Goal: Complete application form: Complete application form

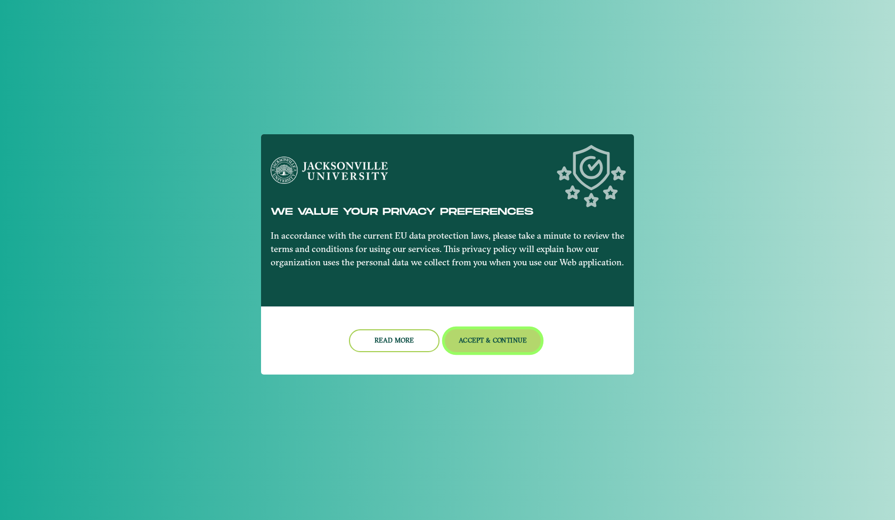
click at [509, 336] on button "Accept & Continue" at bounding box center [493, 340] width 96 height 23
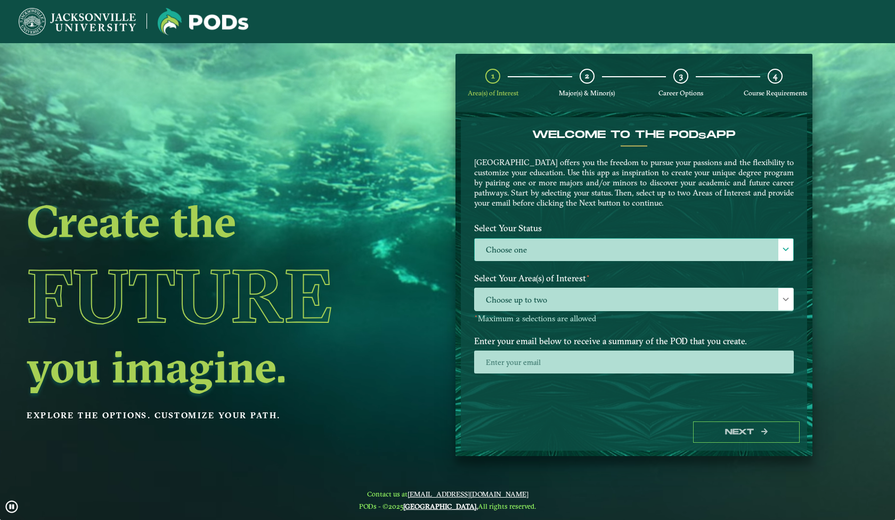
click at [532, 256] on label "Choose one" at bounding box center [634, 250] width 319 height 23
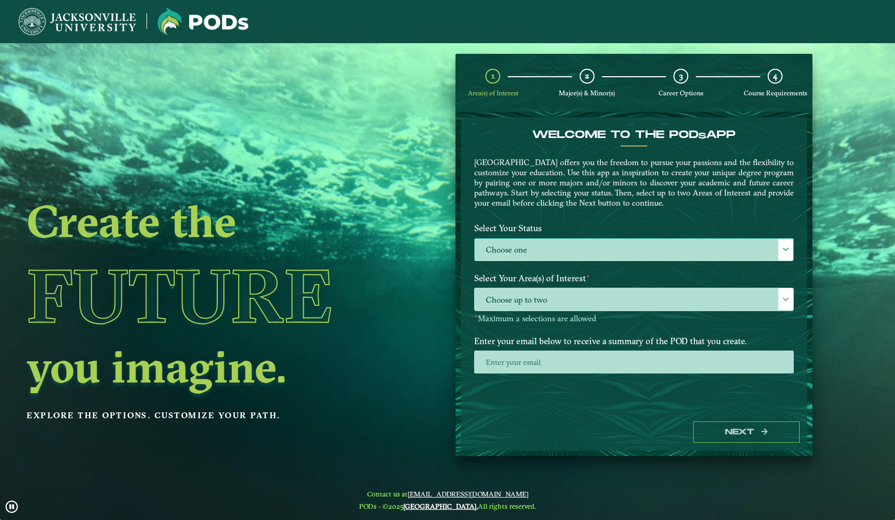
scroll to position [6, 49]
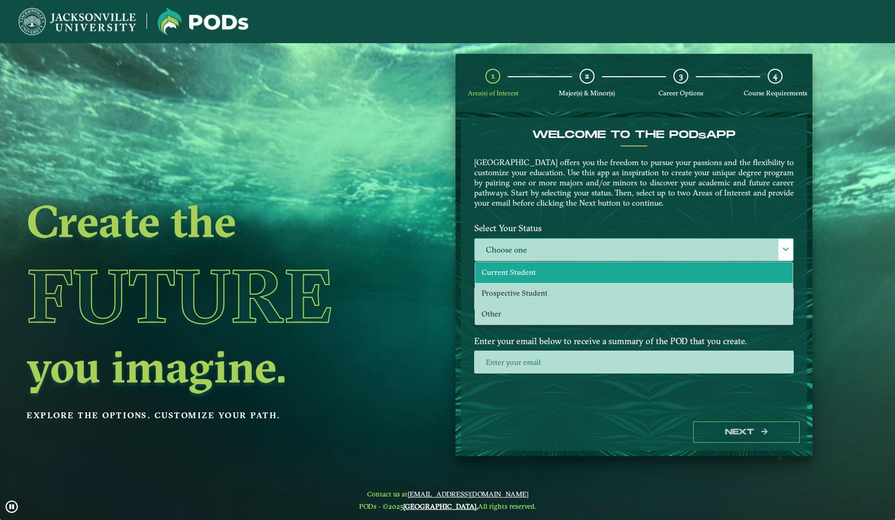
click at [529, 275] on span "Current Student" at bounding box center [509, 272] width 54 height 10
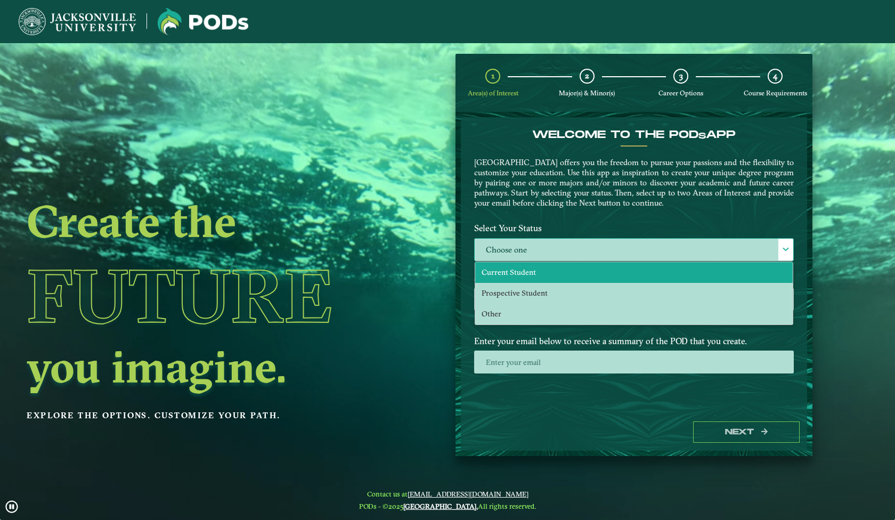
select select "[object Object]"
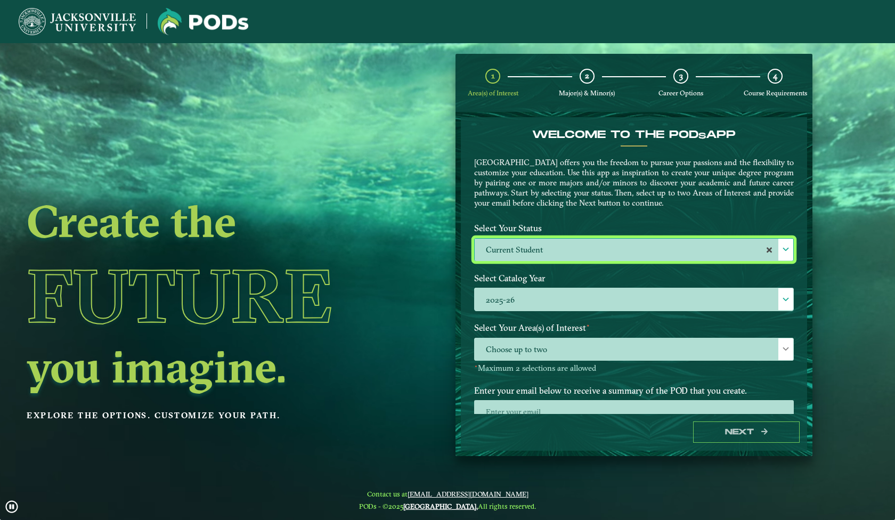
click at [524, 256] on label "Current Student" at bounding box center [634, 250] width 319 height 23
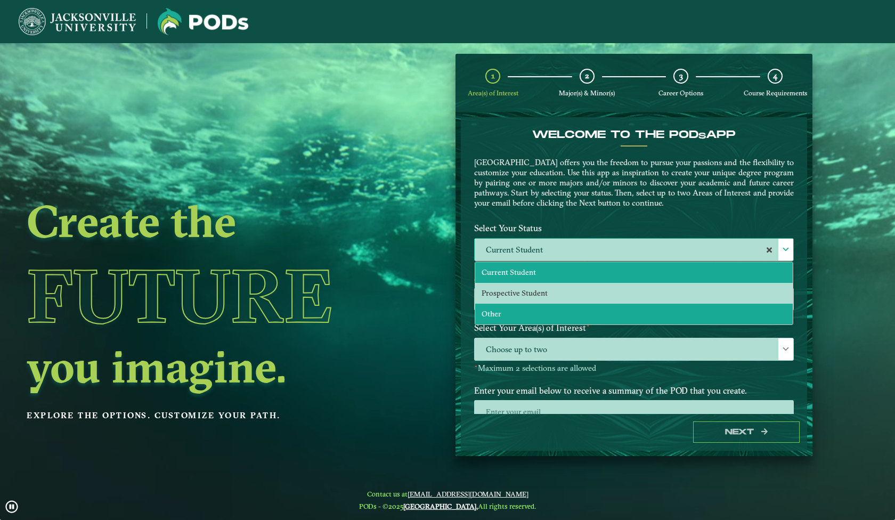
click at [513, 312] on li "Other" at bounding box center [634, 314] width 318 height 21
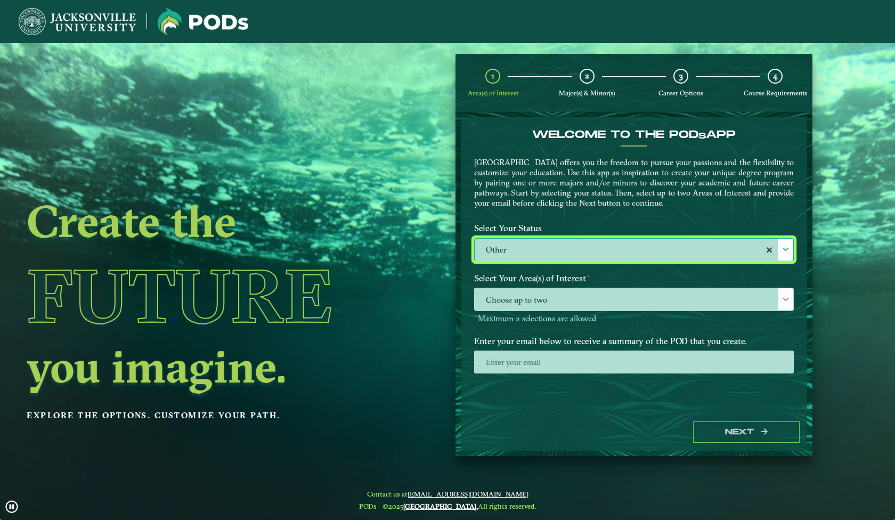
click at [511, 295] on span "Choose up to two" at bounding box center [634, 299] width 319 height 23
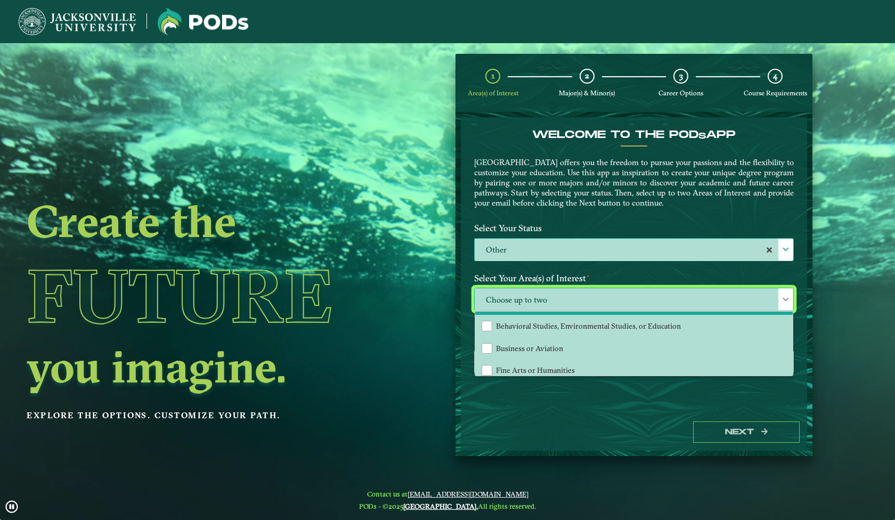
scroll to position [20, 0]
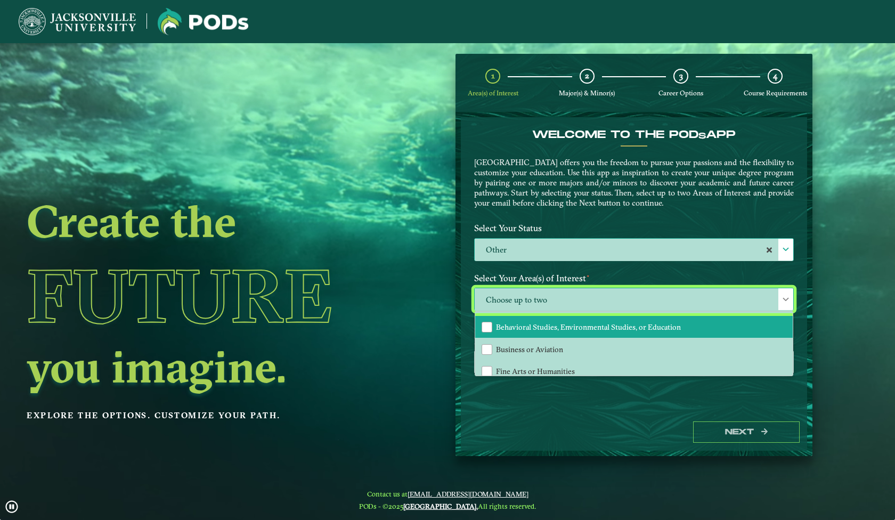
click at [656, 329] on span "Behavioral Studies, Environmental Studies, or Education" at bounding box center [588, 327] width 185 height 10
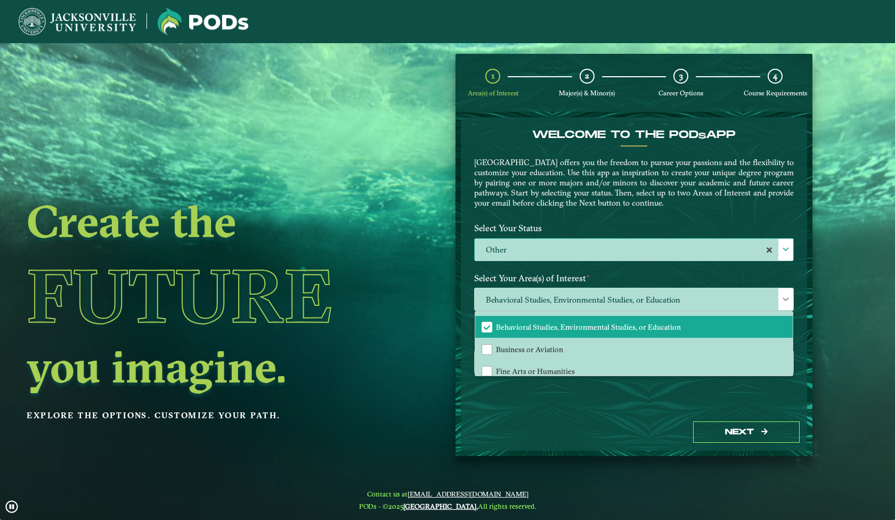
click at [598, 407] on div "Welcome to the POD s app Jacksonville University offers you the freedom to purs…" at bounding box center [634, 265] width 346 height 296
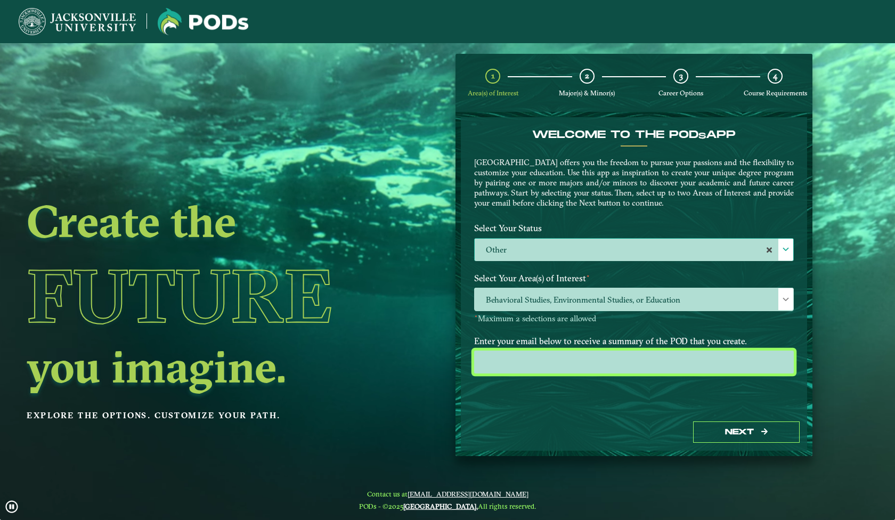
click at [588, 367] on input "email" at bounding box center [634, 362] width 320 height 23
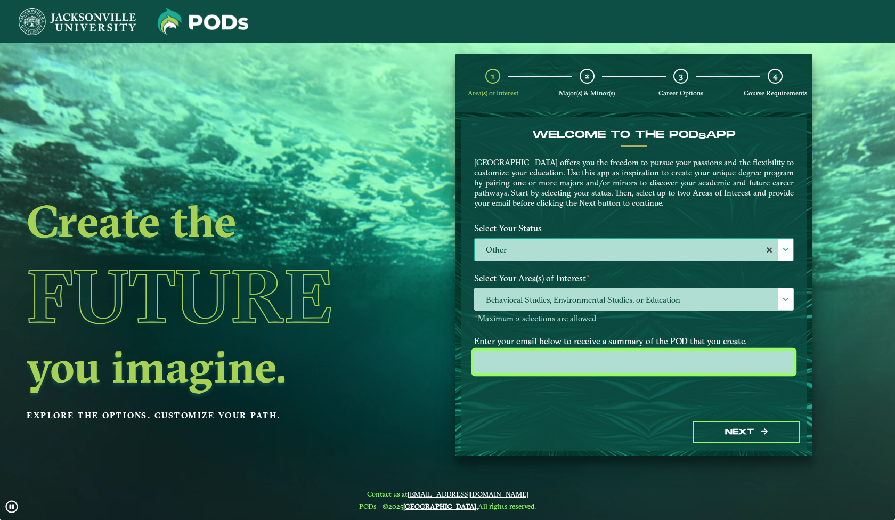
type input "elisezornow@gmail.com"
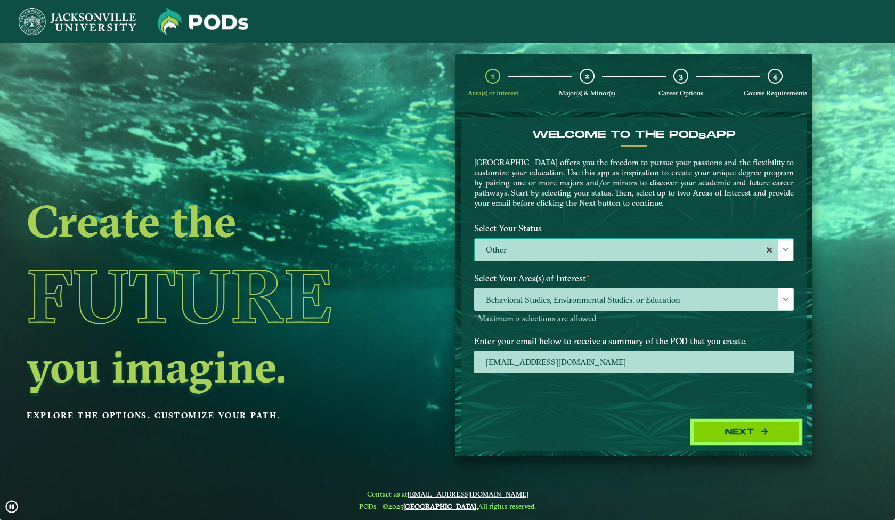
click at [775, 435] on button "Next" at bounding box center [746, 432] width 107 height 22
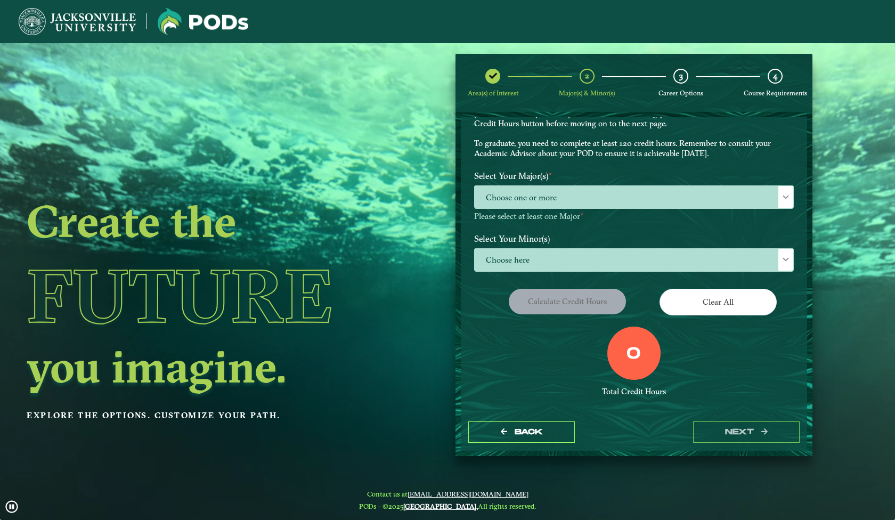
scroll to position [60, 0]
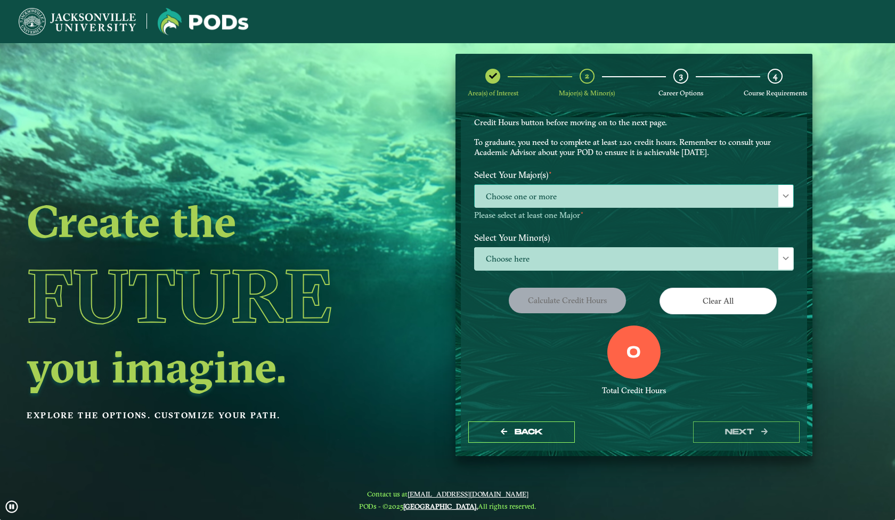
click at [603, 199] on span "Choose one or more" at bounding box center [634, 196] width 319 height 23
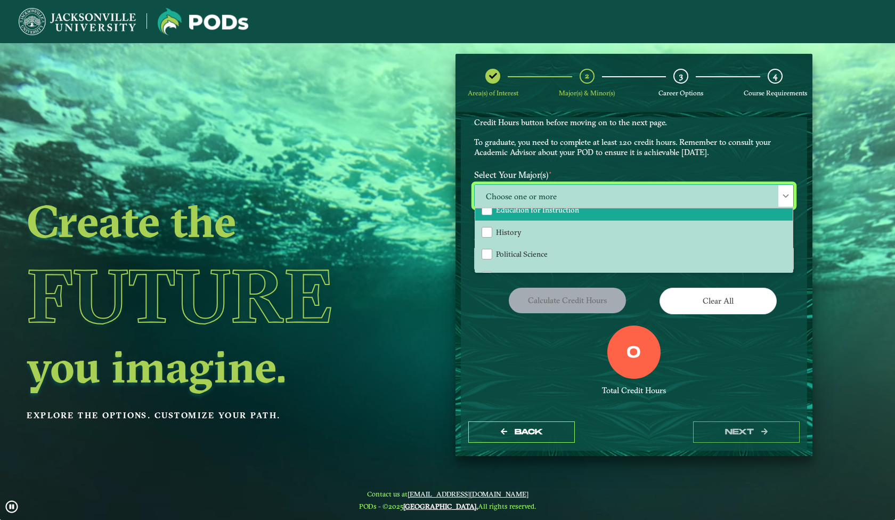
scroll to position [0, 0]
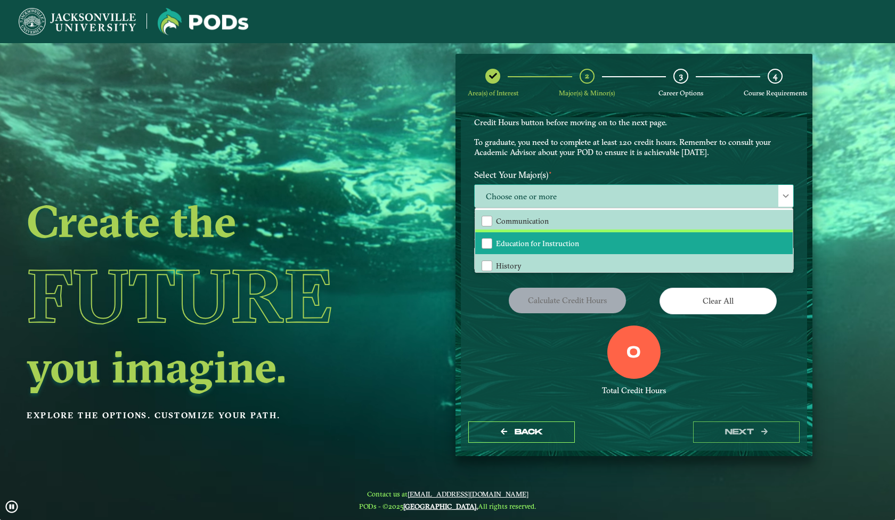
click at [578, 247] on li "Education for Instruction" at bounding box center [634, 243] width 318 height 22
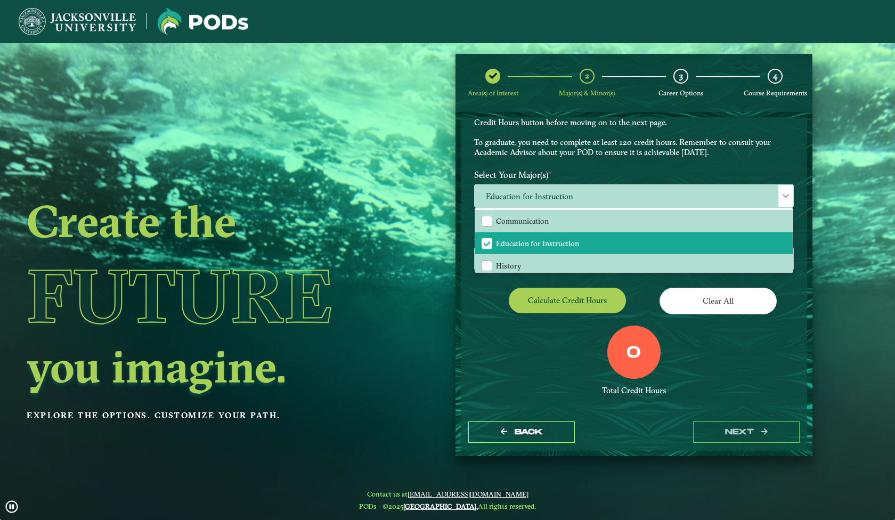
click at [478, 304] on div "Calculate credit hours" at bounding box center [550, 303] width 168 height 30
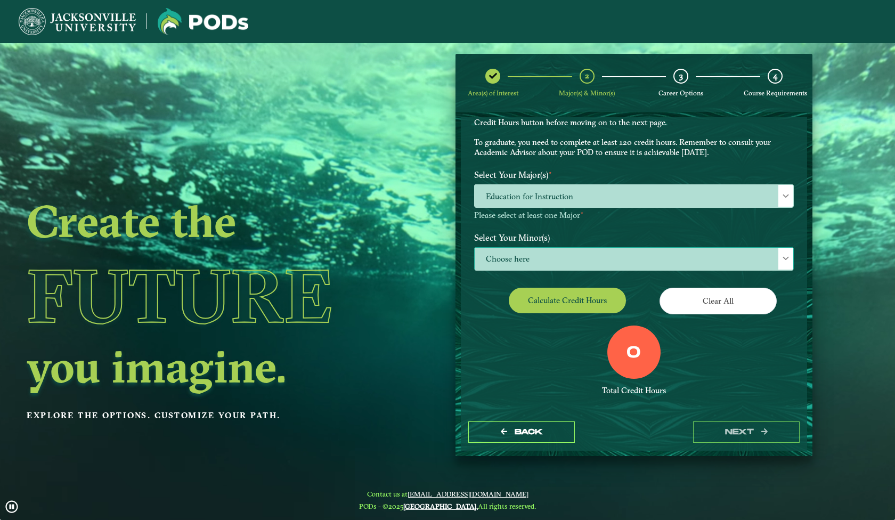
click at [515, 264] on span "Choose here" at bounding box center [634, 259] width 319 height 23
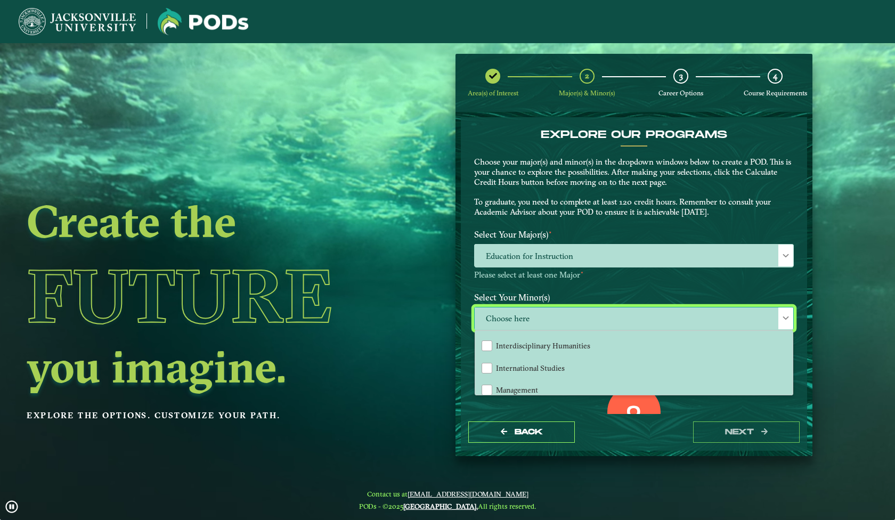
scroll to position [666, 0]
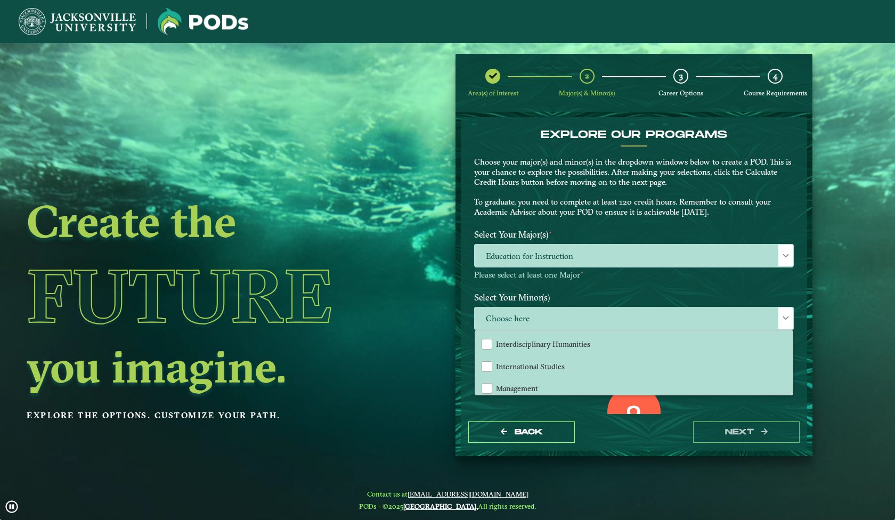
click at [459, 397] on form "EXPLORE OUR PROGRAMS Choose your major(s) and minor(s) in the dropdown windows …" at bounding box center [634, 284] width 357 height 344
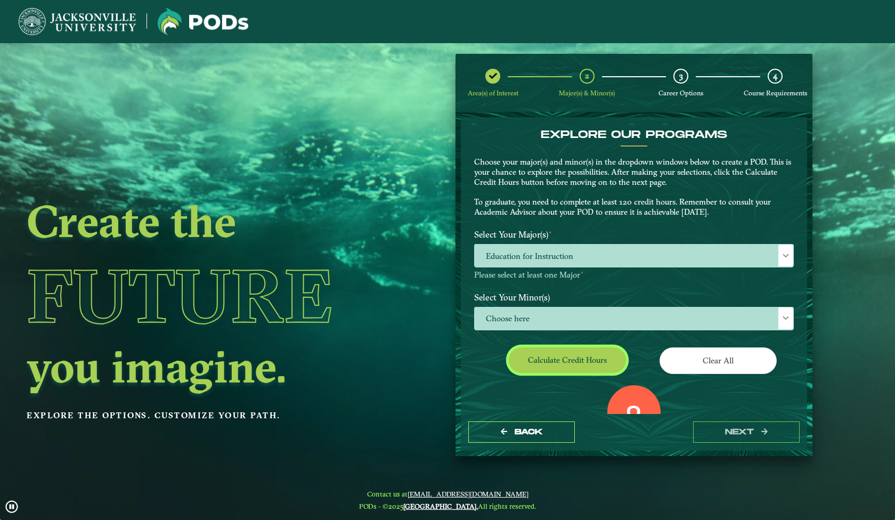
click at [585, 364] on button "Calculate credit hours" at bounding box center [567, 359] width 117 height 25
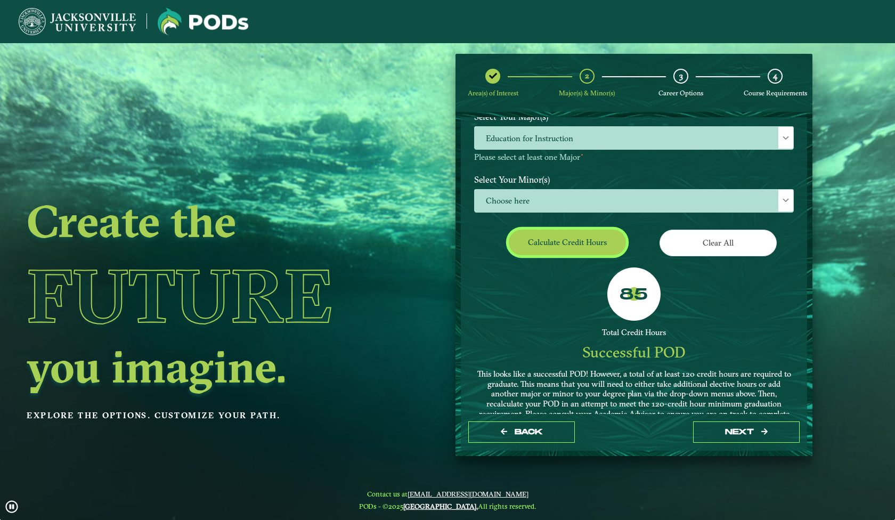
scroll to position [151, 0]
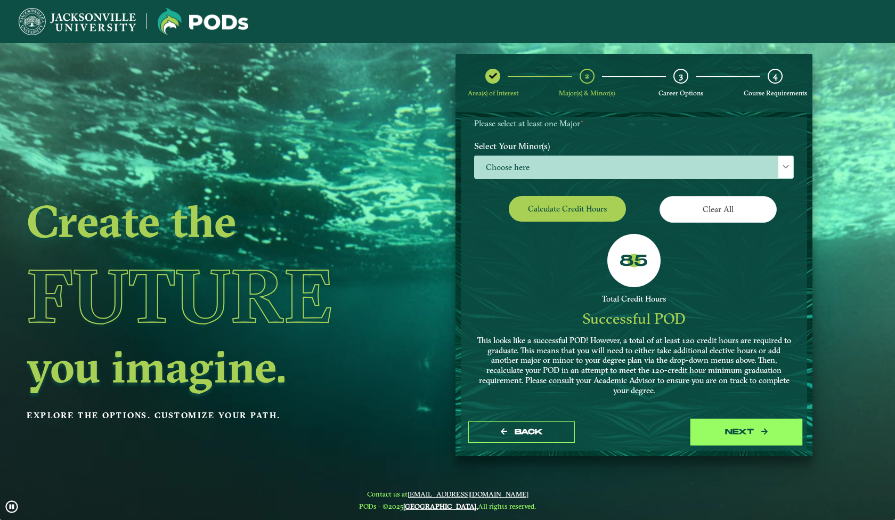
click at [725, 434] on button "next" at bounding box center [746, 432] width 107 height 22
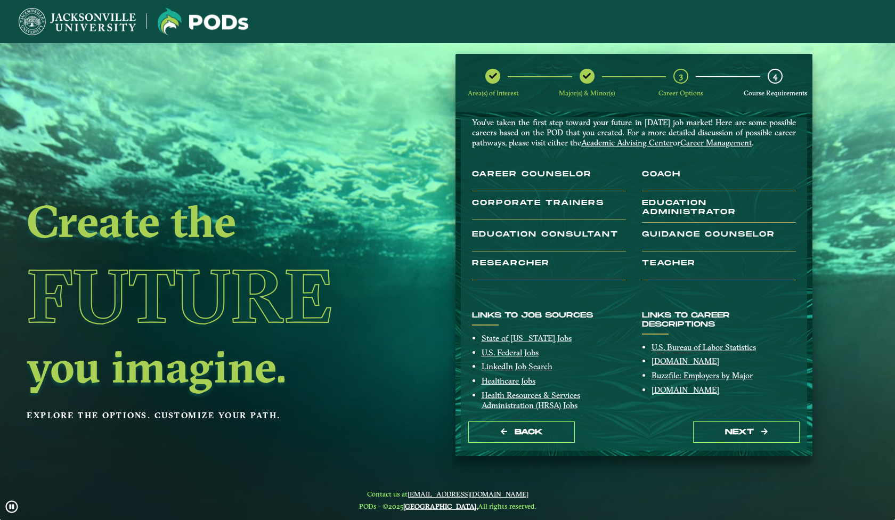
scroll to position [103, 0]
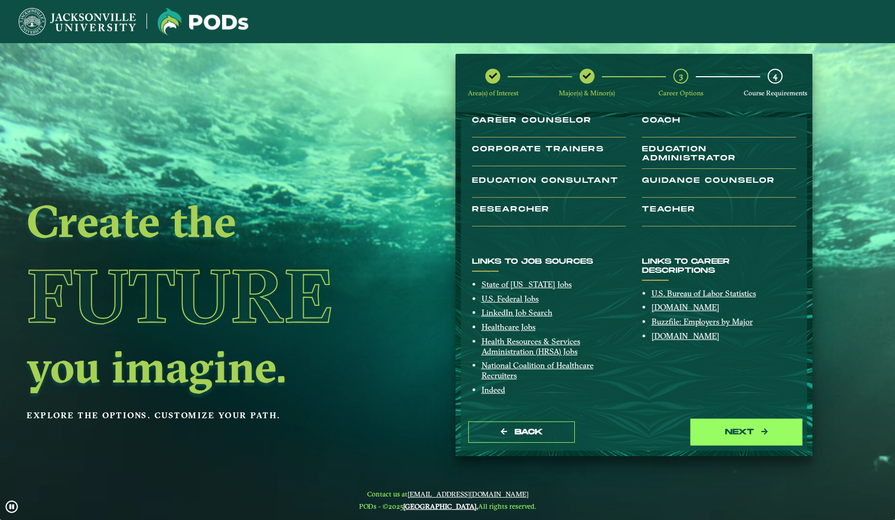
click at [720, 437] on button "next" at bounding box center [746, 432] width 107 height 22
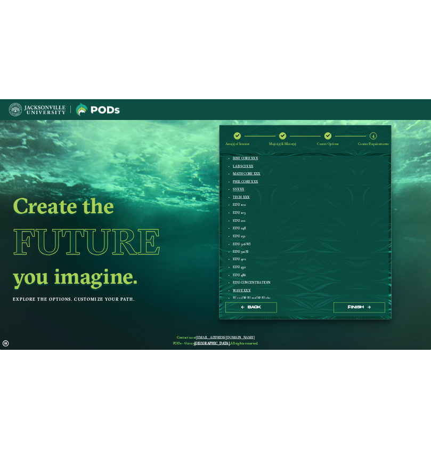
scroll to position [324, 0]
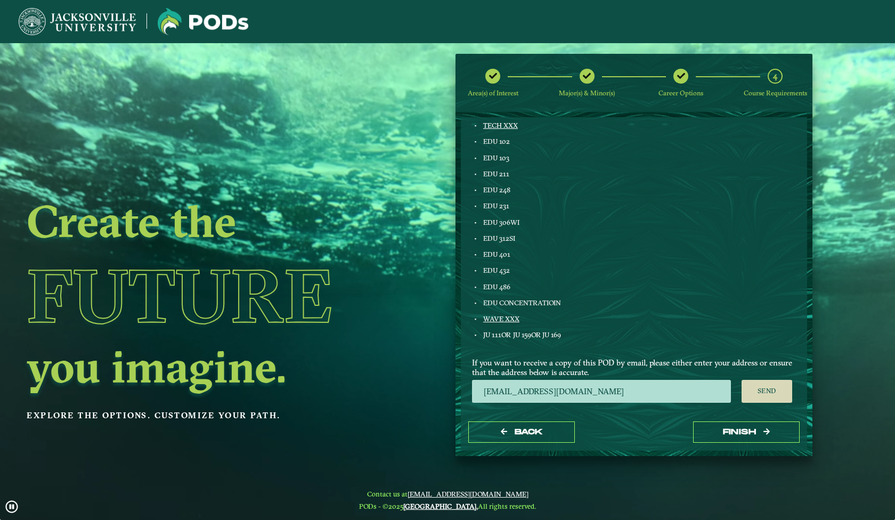
drag, startPoint x: 548, startPoint y: 0, endPoint x: 319, endPoint y: 92, distance: 247.2
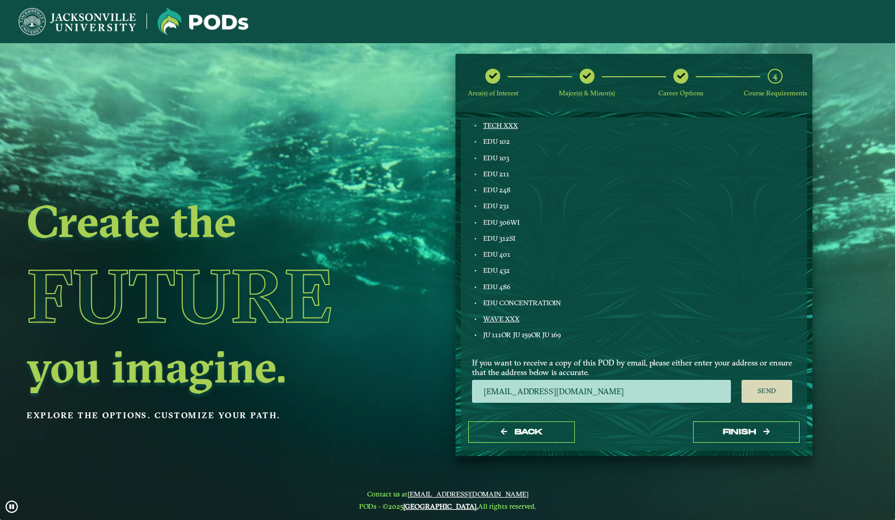
click at [319, 92] on div "Create the Future you imagine. Explore the options. Customize your path. Area(s…" at bounding box center [447, 260] width 895 height 520
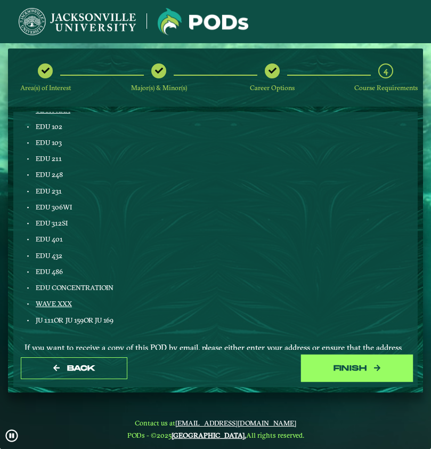
click at [335, 369] on button "Finish" at bounding box center [357, 368] width 107 height 22
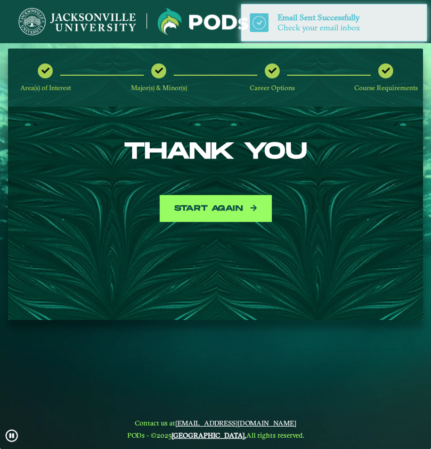
click at [217, 208] on button "Start again" at bounding box center [216, 209] width 107 height 22
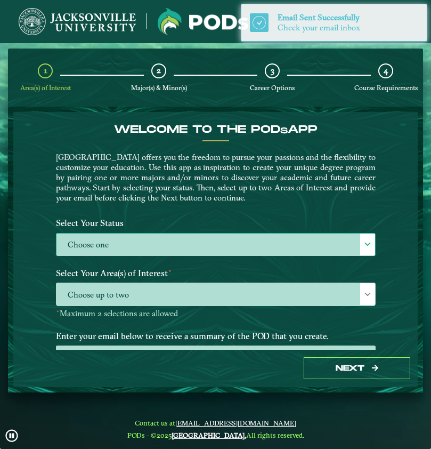
click at [201, 242] on label "Choose one" at bounding box center [215, 244] width 319 height 23
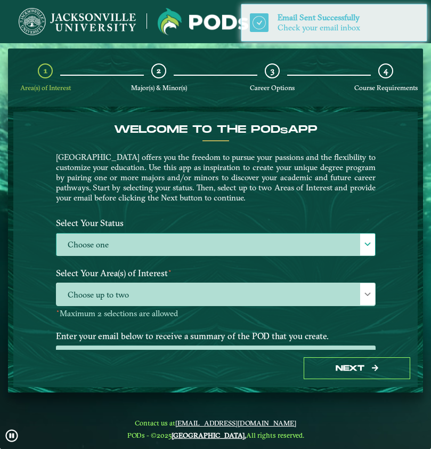
scroll to position [6, 49]
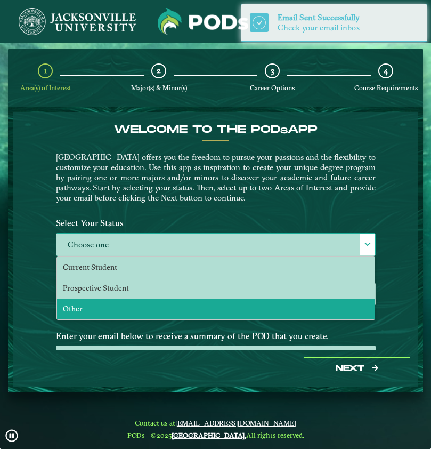
click at [184, 307] on li "Other" at bounding box center [216, 308] width 318 height 21
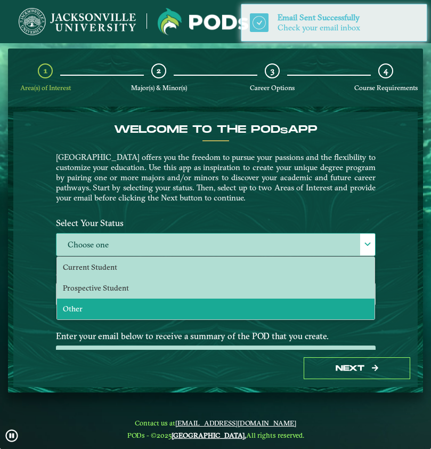
select select "[object Object]"
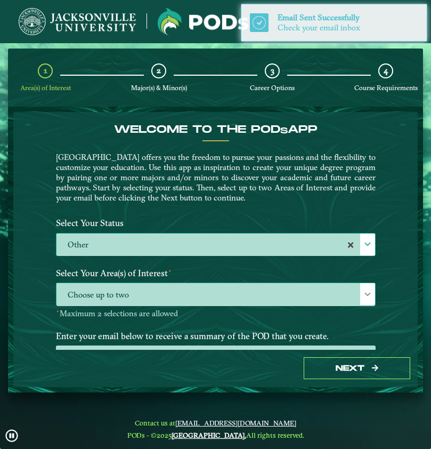
click at [184, 299] on span "Choose up to two" at bounding box center [215, 294] width 319 height 23
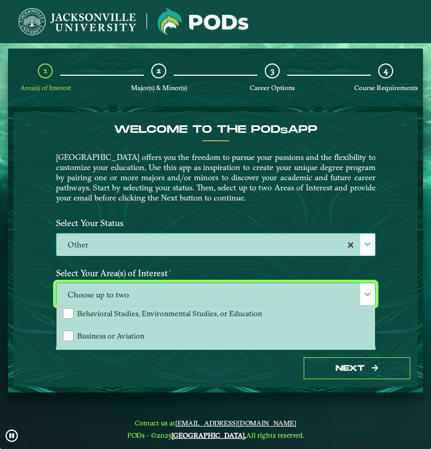
scroll to position [29, 0]
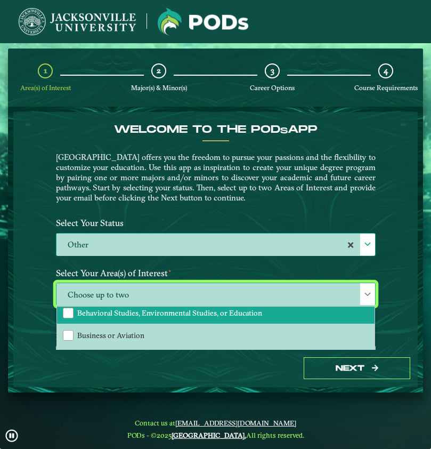
click at [178, 317] on span "Behavioral Studies, Environmental Studies, or Education" at bounding box center [169, 313] width 185 height 10
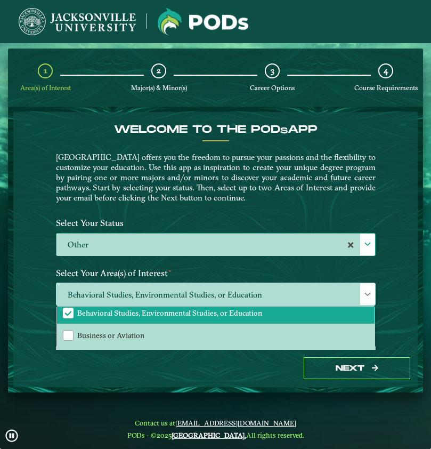
click at [229, 194] on p "[GEOGRAPHIC_DATA] offers you the freedom to pursue your passions and the flexib…" at bounding box center [216, 177] width 320 height 51
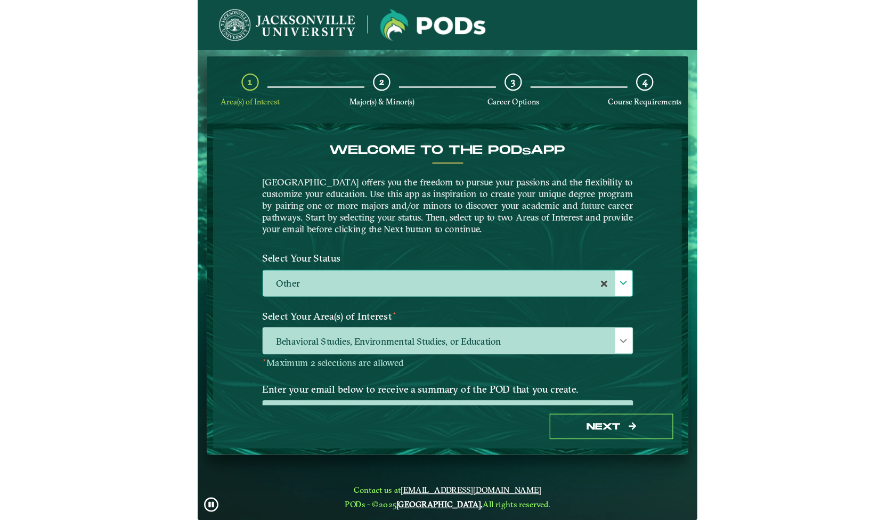
scroll to position [60, 0]
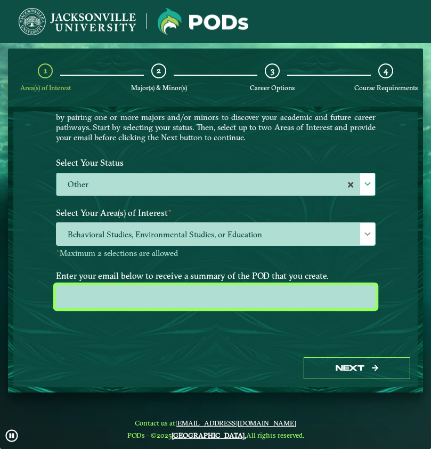
click at [225, 303] on input "email" at bounding box center [216, 296] width 320 height 23
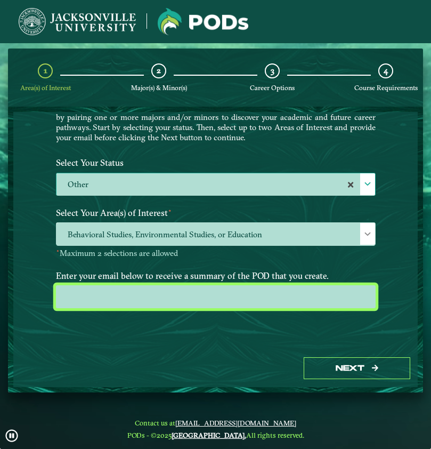
type input "elisezornow@gmail.com"
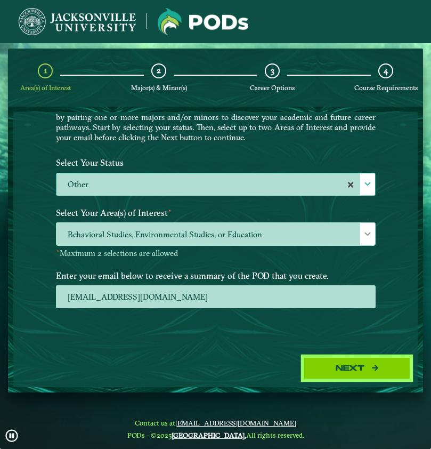
click at [333, 371] on button "Next" at bounding box center [357, 368] width 107 height 22
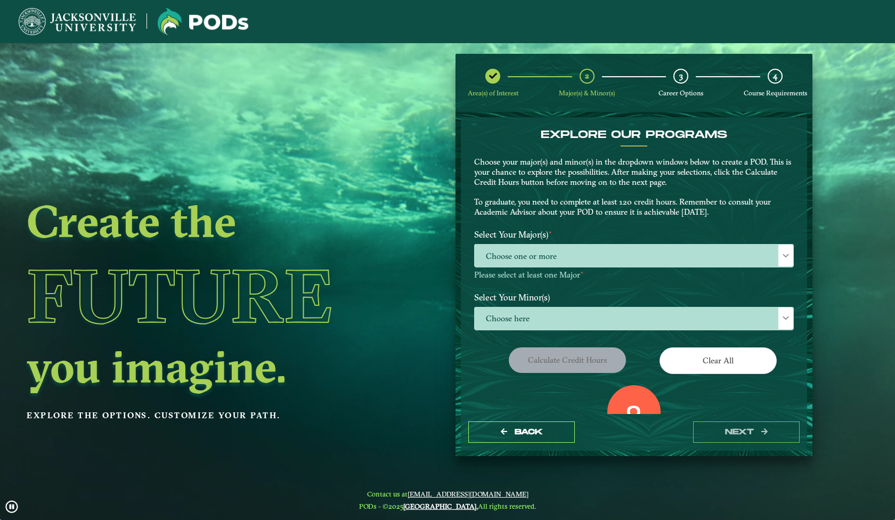
scroll to position [72, 0]
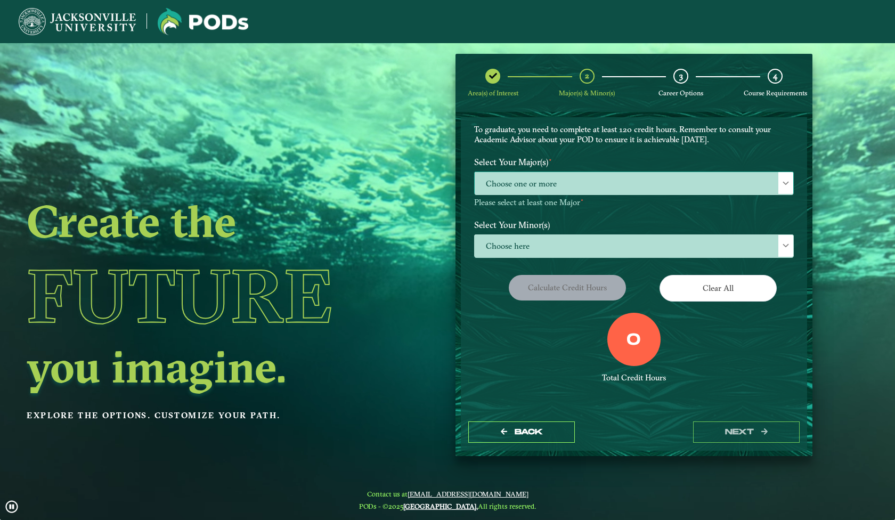
click at [572, 185] on span "Choose one or more" at bounding box center [634, 183] width 319 height 23
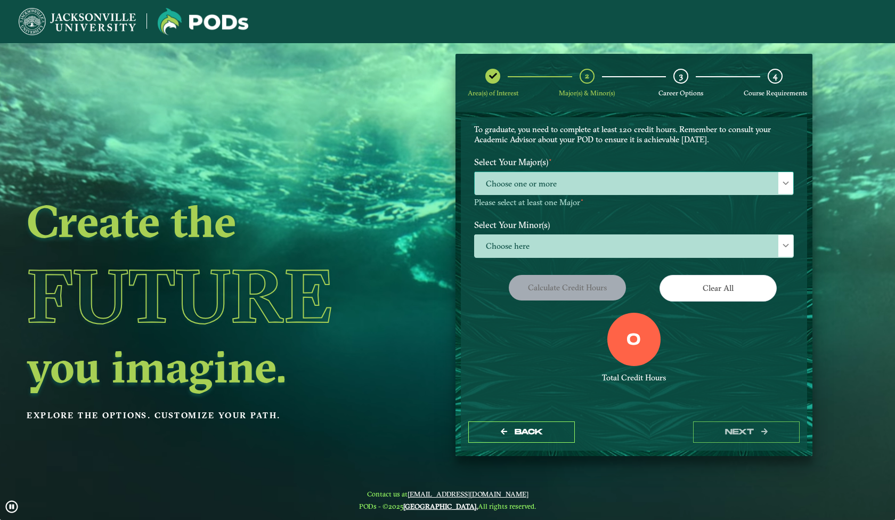
scroll to position [6, 49]
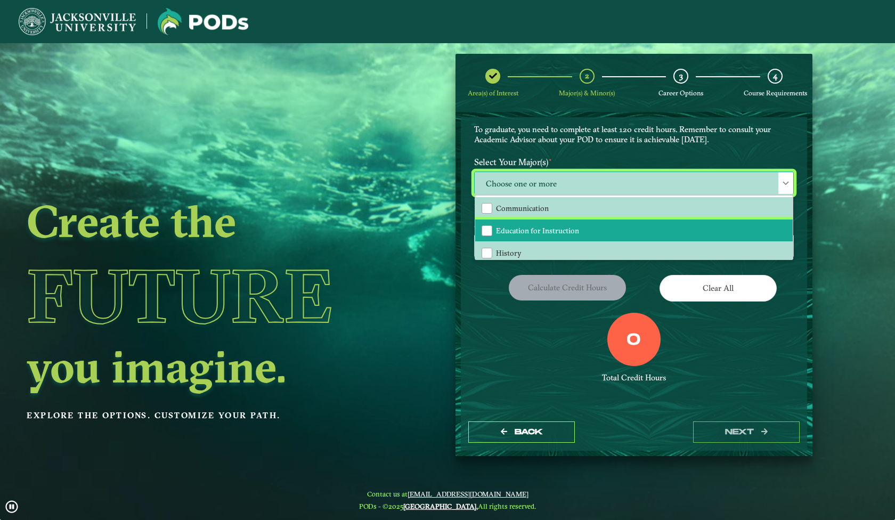
click at [576, 229] on li "Education for Instruction" at bounding box center [634, 231] width 318 height 22
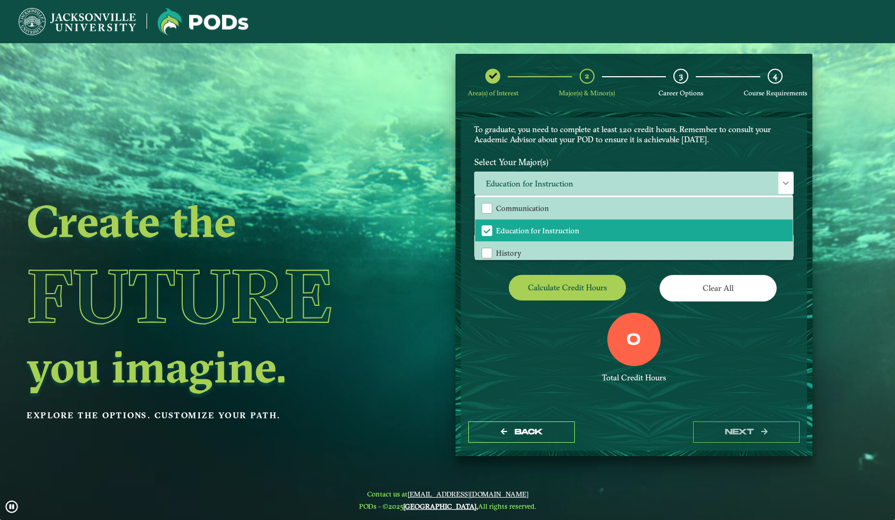
click at [503, 329] on div "0 Total Credit Hours" at bounding box center [634, 358] width 336 height 91
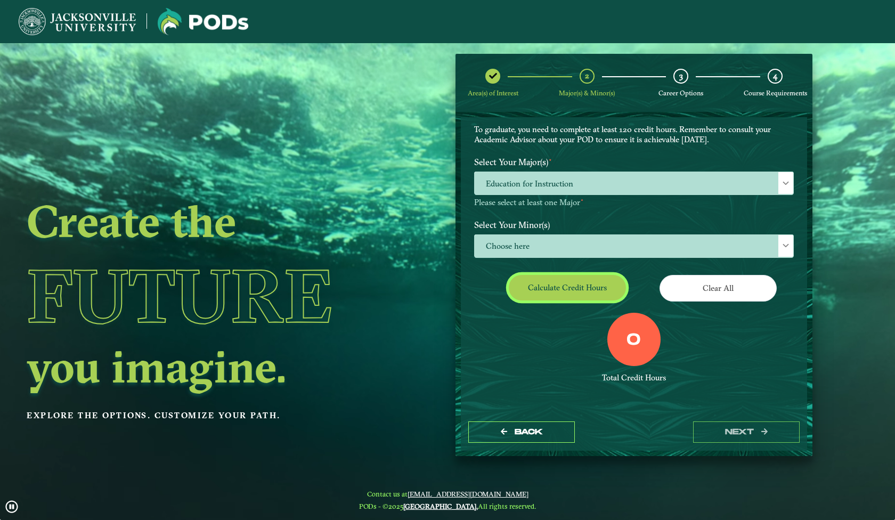
click at [544, 286] on button "Calculate credit hours" at bounding box center [567, 287] width 117 height 25
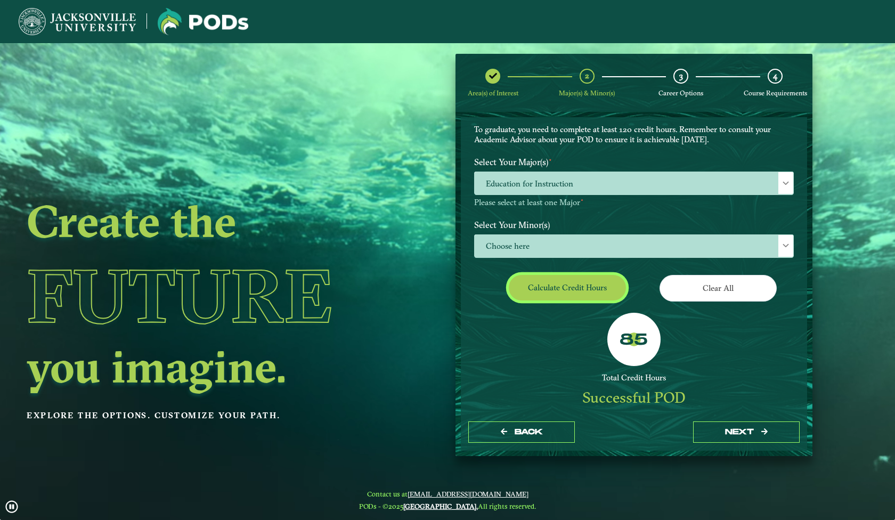
scroll to position [42, 0]
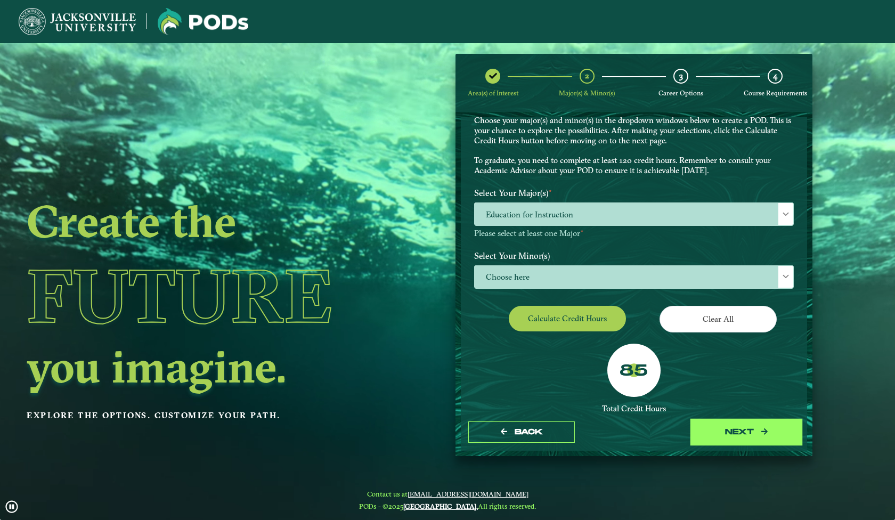
click at [712, 432] on button "next" at bounding box center [746, 432] width 107 height 22
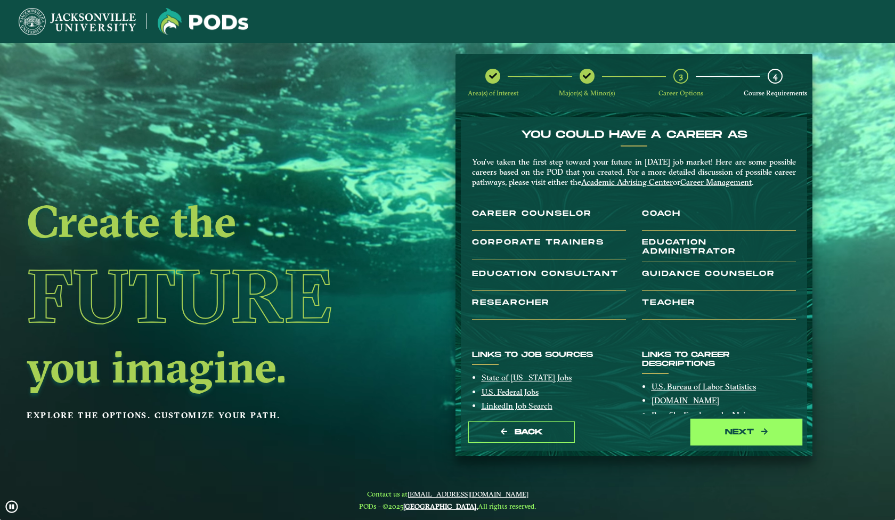
click at [724, 432] on button "next" at bounding box center [746, 432] width 107 height 22
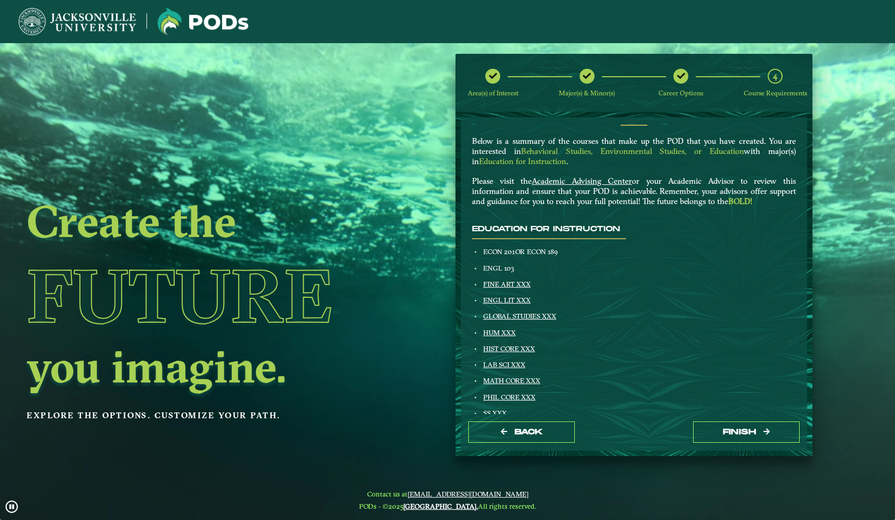
scroll to position [22, 0]
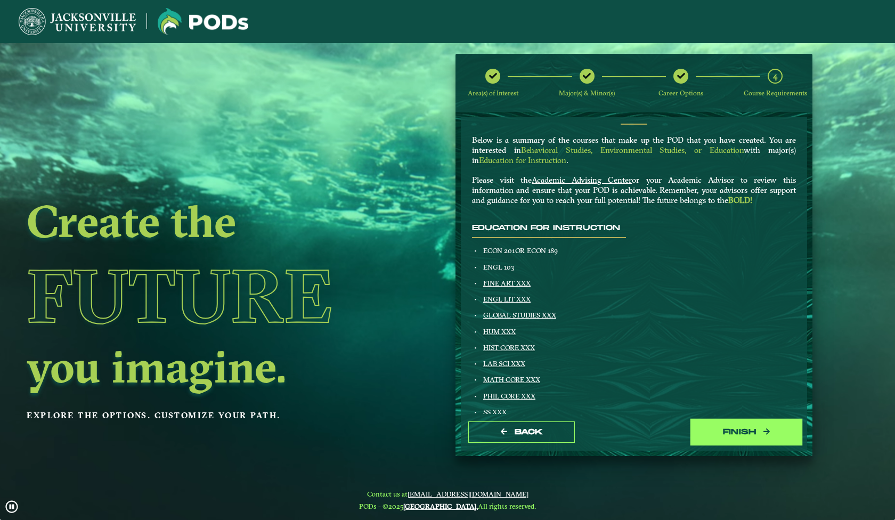
click at [719, 439] on button "Finish" at bounding box center [746, 432] width 107 height 22
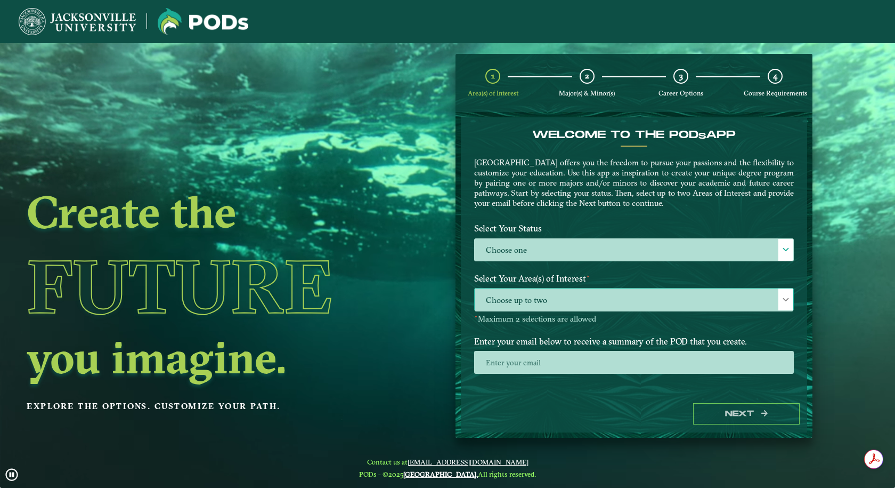
click at [522, 298] on span "Choose up to two" at bounding box center [634, 299] width 319 height 23
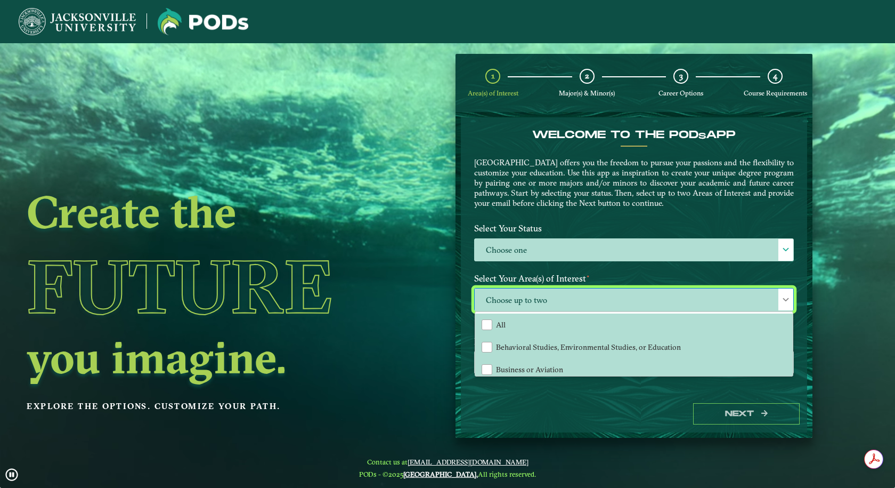
click at [86, 25] on img at bounding box center [77, 21] width 117 height 27
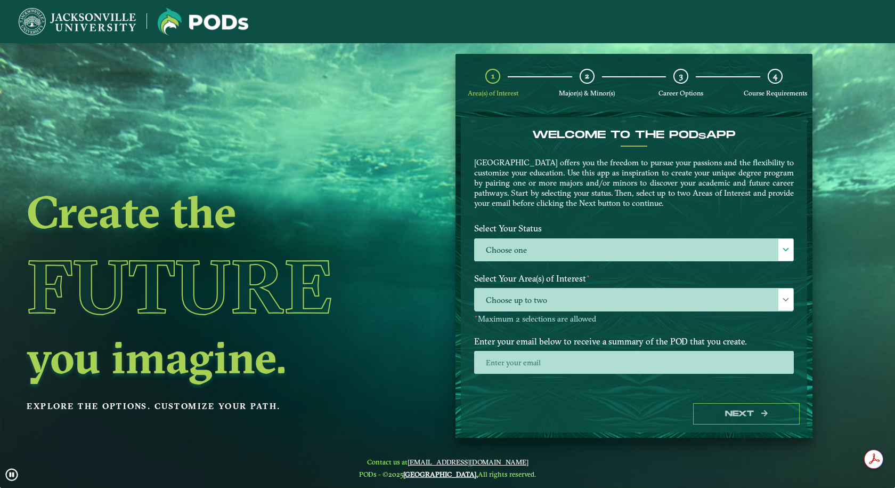
click at [90, 19] on img at bounding box center [77, 21] width 117 height 27
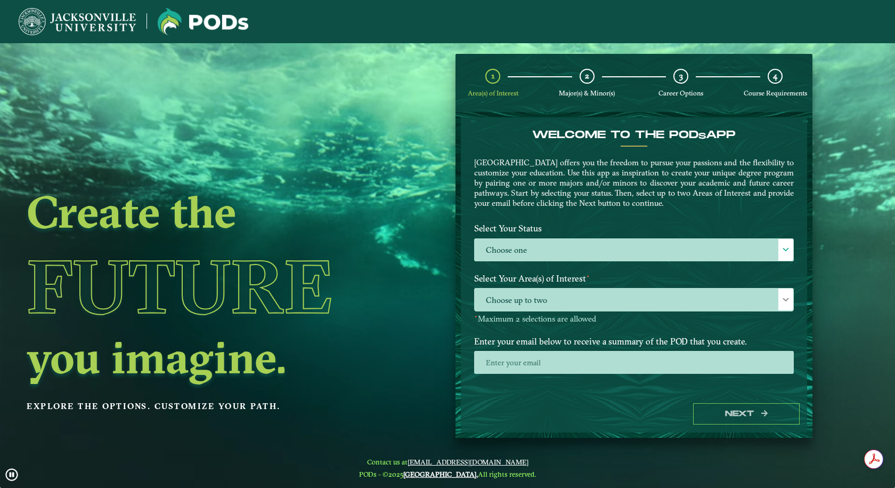
click at [134, 22] on img at bounding box center [77, 21] width 117 height 27
